Goal: Consume media (video, audio): Consume media (video, audio)

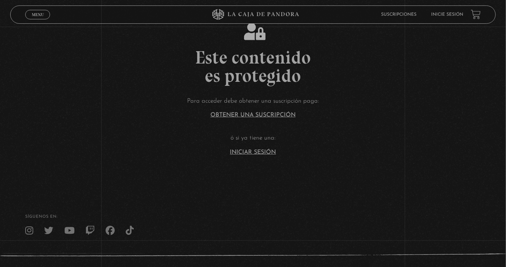
scroll to position [141, 0]
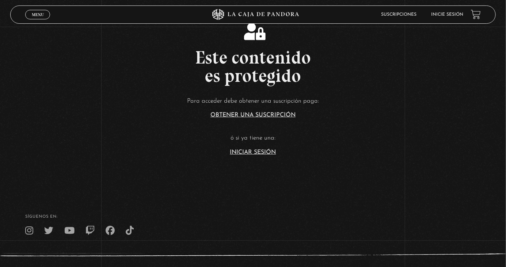
click at [251, 155] on link "Iniciar Sesión" at bounding box center [253, 152] width 46 height 6
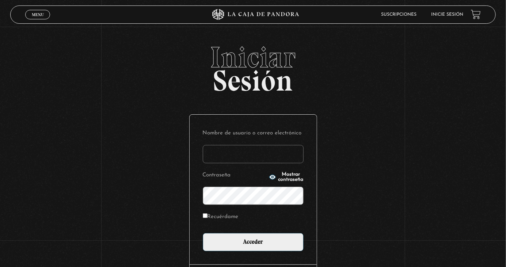
click at [246, 157] on input "Nombre de usuario o correo electrónico" at bounding box center [253, 154] width 101 height 18
type input "marjorie.torres borge"
click at [203, 233] on input "Acceder" at bounding box center [253, 242] width 101 height 18
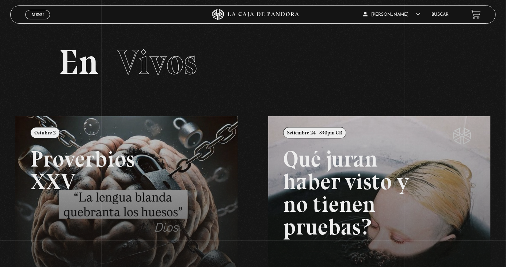
click at [37, 18] on link "Menu Cerrar" at bounding box center [37, 15] width 25 height 10
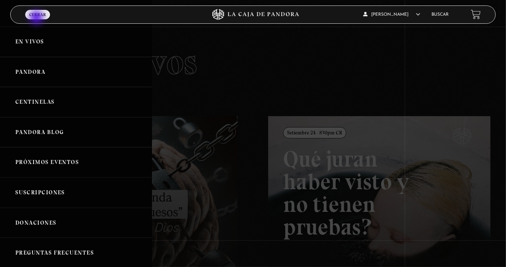
click at [46, 52] on link "En vivos" at bounding box center [76, 42] width 152 height 30
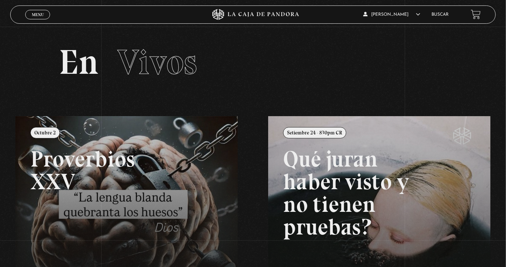
click at [35, 11] on link "Menu Cerrar" at bounding box center [37, 15] width 25 height 10
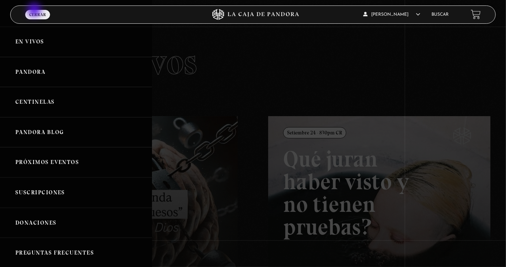
click at [71, 74] on link "Pandora" at bounding box center [76, 72] width 152 height 30
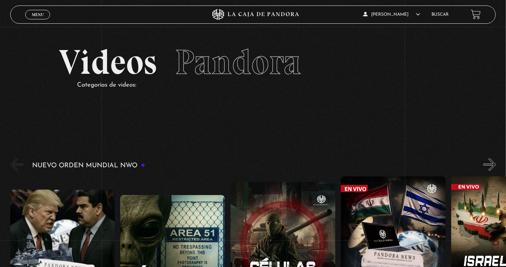
click at [35, 19] on link "Menu Cerrar" at bounding box center [37, 15] width 25 height 10
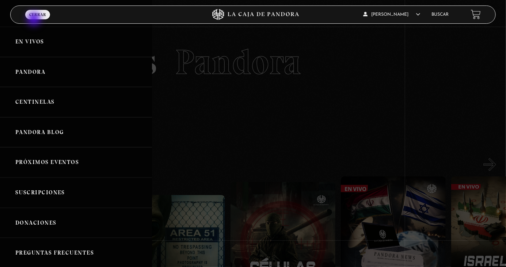
click at [55, 50] on link "En vivos" at bounding box center [76, 42] width 152 height 30
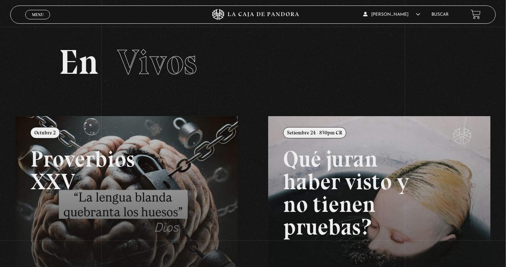
click at [38, 21] on div "Menu Cerrar" at bounding box center [101, 15] width 152 height 18
click at [40, 12] on link "Menu Cerrar" at bounding box center [37, 15] width 25 height 10
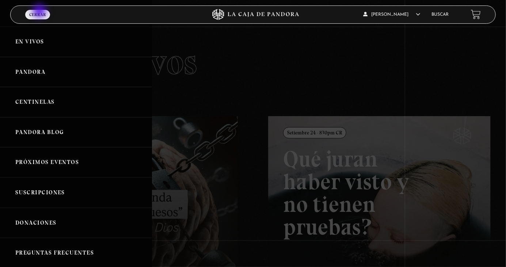
click at [41, 45] on link "En vivos" at bounding box center [76, 42] width 152 height 30
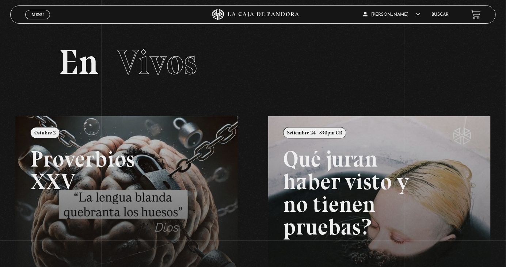
click at [26, 24] on header "Menu Cerrar [PERSON_NAME] En vivos Pandora Centinelas Mi cuenta Salir [GEOGRAPH…" at bounding box center [253, 14] width 486 height 18
click at [37, 18] on link "Menu Cerrar" at bounding box center [37, 15] width 25 height 10
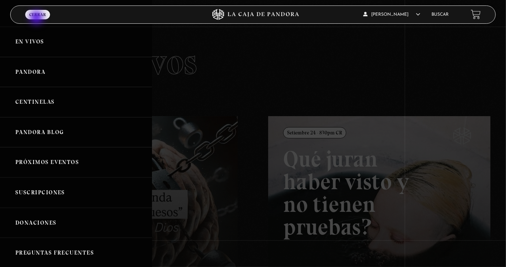
click at [62, 43] on link "En vivos" at bounding box center [76, 42] width 152 height 30
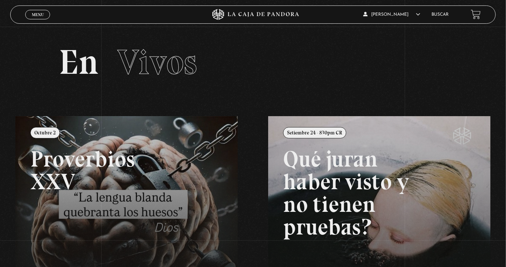
click at [39, 14] on span "Menu" at bounding box center [38, 14] width 12 height 4
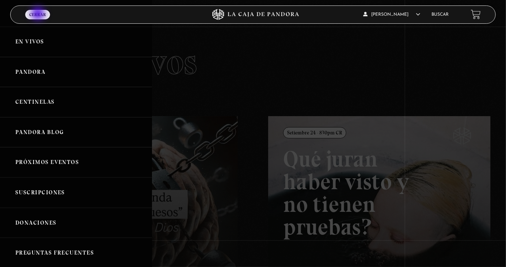
click at [42, 71] on link "Pandora" at bounding box center [76, 72] width 152 height 30
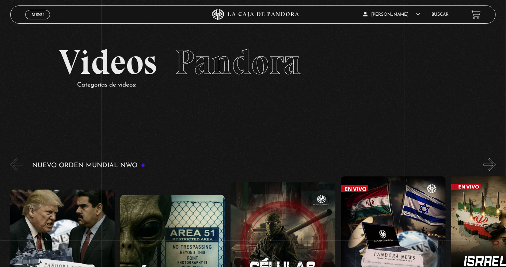
click at [39, 13] on span "Menu" at bounding box center [38, 14] width 12 height 4
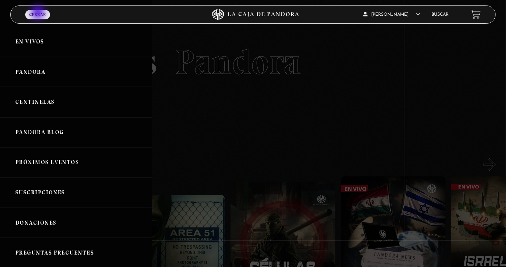
click at [40, 46] on link "En vivos" at bounding box center [76, 42] width 152 height 30
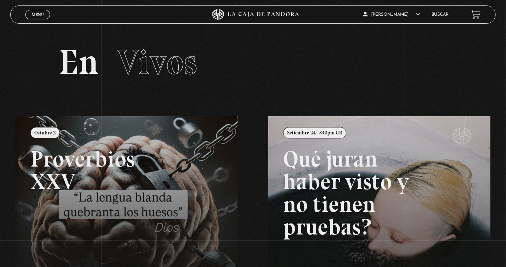
click at [37, 22] on div "Menu Cerrar" at bounding box center [101, 15] width 152 height 18
click at [33, 16] on span "Menu" at bounding box center [38, 14] width 12 height 4
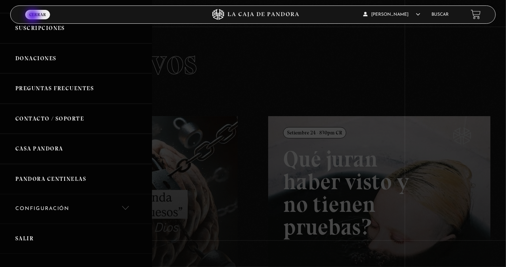
scroll to position [196, 0]
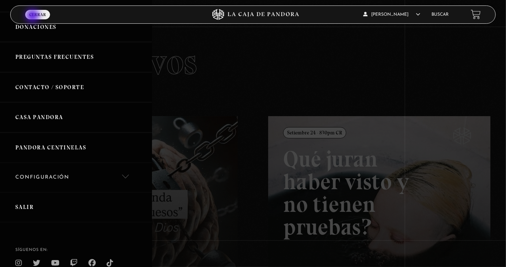
click at [41, 209] on link "Salir" at bounding box center [76, 207] width 152 height 30
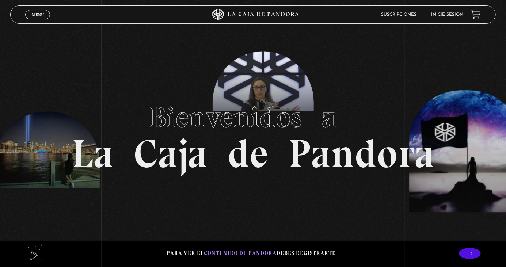
click at [447, 17] on link "Inicie sesión" at bounding box center [448, 14] width 32 height 4
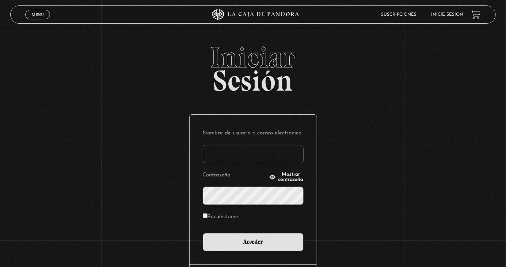
click at [229, 159] on input "Nombre de usuario o correo electrónico" at bounding box center [253, 154] width 101 height 18
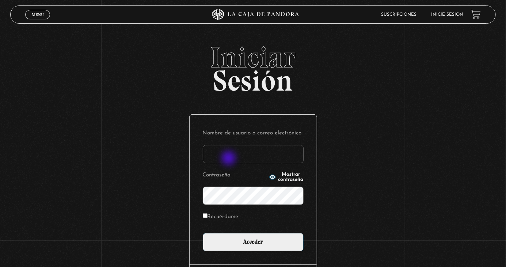
type input "marjorie.torres borge"
click at [203, 233] on input "Acceder" at bounding box center [253, 242] width 101 height 18
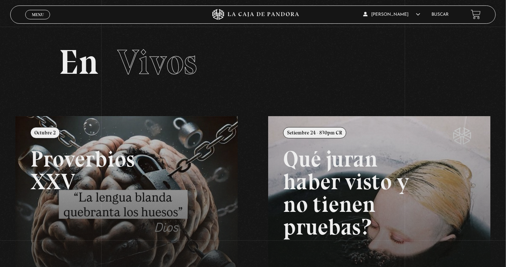
click at [35, 15] on span "Menu" at bounding box center [38, 14] width 12 height 4
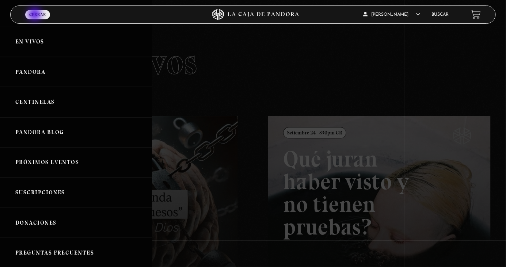
click at [42, 44] on link "En vivos" at bounding box center [76, 42] width 152 height 30
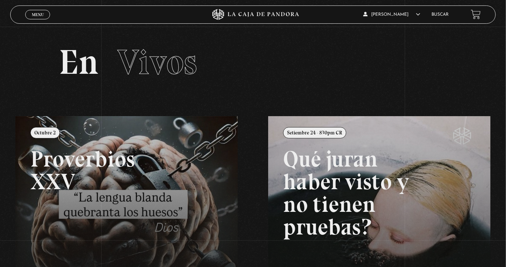
click at [36, 13] on span "Menu" at bounding box center [38, 14] width 12 height 4
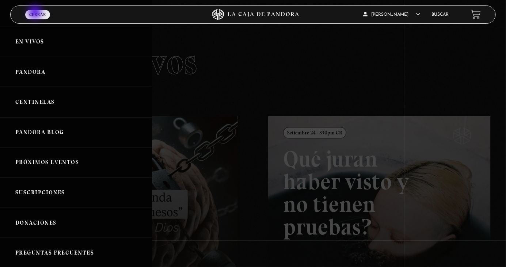
click at [41, 39] on link "En vivos" at bounding box center [76, 42] width 152 height 30
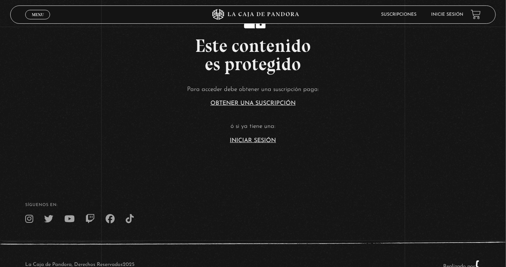
scroll to position [206, 0]
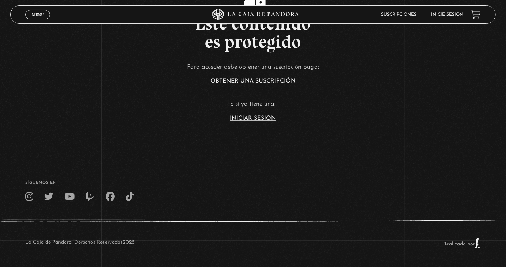
click at [248, 115] on link "Iniciar Sesión" at bounding box center [253, 118] width 46 height 6
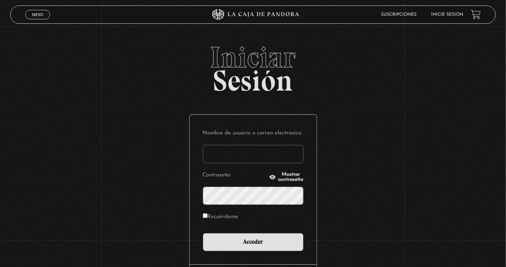
click at [237, 160] on input "Nombre de usuario o correo electrónico" at bounding box center [253, 154] width 101 height 18
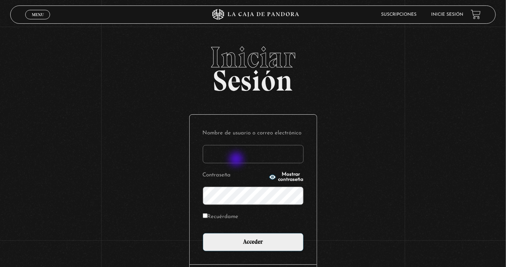
type input "[PERSON_NAME].[PERSON_NAME]"
click at [203, 233] on input "Acceder" at bounding box center [253, 242] width 101 height 18
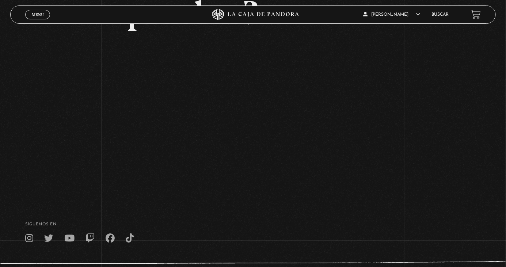
scroll to position [143, 0]
